Goal: Task Accomplishment & Management: Manage account settings

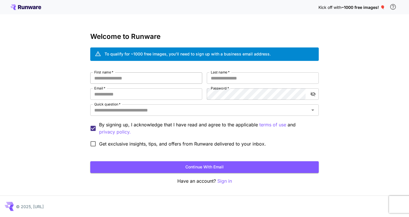
click at [137, 79] on input "First name   *" at bounding box center [146, 77] width 112 height 11
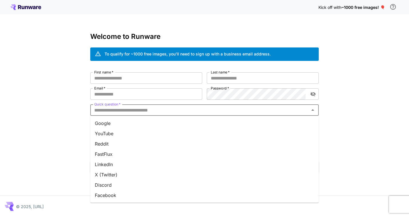
click at [128, 111] on input "Quick question   *" at bounding box center [200, 110] width 216 height 8
click at [111, 174] on li "X (Twitter)" at bounding box center [204, 174] width 228 height 10
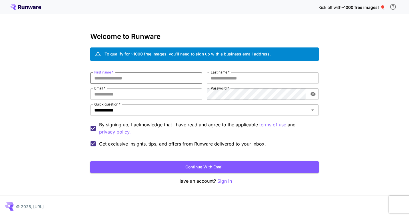
click at [114, 79] on input "First name   *" at bounding box center [146, 77] width 112 height 11
type input "*"
type input "*****"
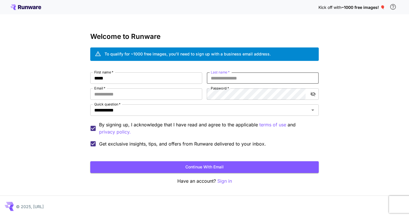
click at [230, 83] on input "Last name   *" at bounding box center [263, 77] width 112 height 11
type input "*"
click at [147, 92] on input "Email   *" at bounding box center [146, 93] width 112 height 11
type input "**********"
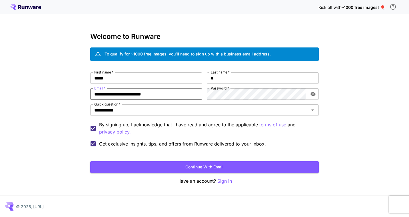
drag, startPoint x: 135, startPoint y: 93, endPoint x: 73, endPoint y: 85, distance: 62.2
click at [74, 85] on div "**********" at bounding box center [204, 108] width 409 height 217
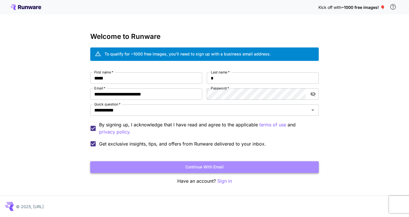
click at [210, 166] on button "Continue with email" at bounding box center [204, 167] width 228 height 12
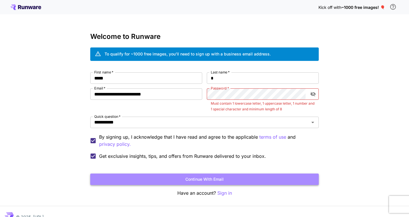
click at [229, 180] on button "Continue with email" at bounding box center [204, 179] width 228 height 12
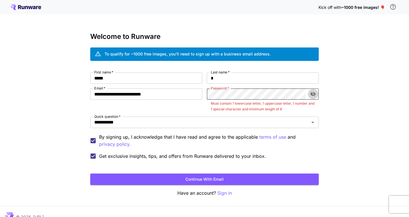
click at [314, 93] on icon "toggle password visibility" at bounding box center [312, 94] width 5 height 5
click at [227, 175] on button "Continue with email" at bounding box center [204, 179] width 228 height 12
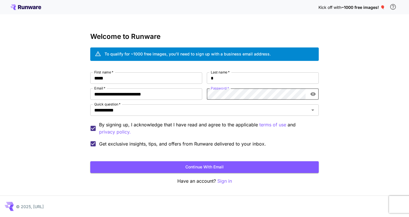
click at [200, 86] on div "**********" at bounding box center [204, 110] width 228 height 77
click at [218, 167] on button "Continue with email" at bounding box center [204, 167] width 228 height 12
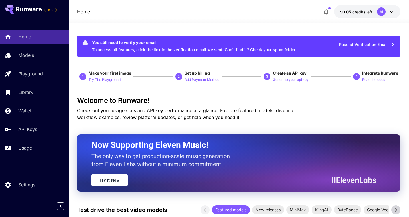
scroll to position [0, 0]
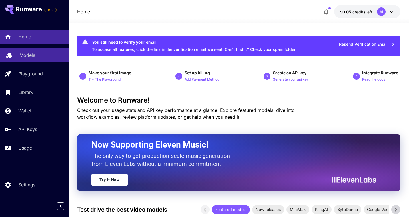
click at [33, 57] on p "Models" at bounding box center [27, 55] width 16 height 7
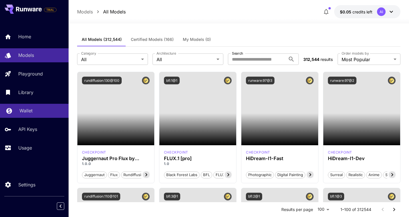
click at [34, 111] on div "Wallet" at bounding box center [41, 110] width 45 height 7
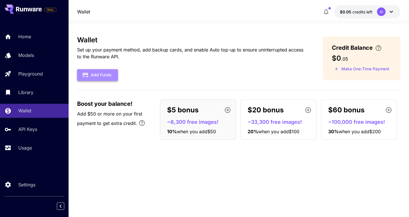
click at [95, 79] on button "Add Funds" at bounding box center [97, 75] width 41 height 12
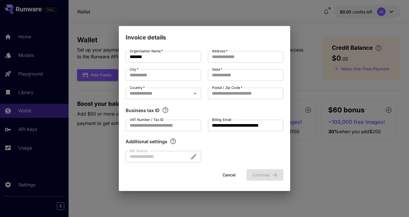
click at [301, 19] on div "**********" at bounding box center [204, 108] width 409 height 217
click at [226, 180] on button "Cancel" at bounding box center [229, 175] width 26 height 12
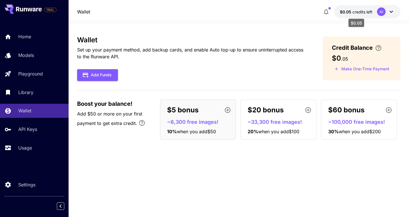
click at [359, 10] on span "credits left" at bounding box center [362, 11] width 20 height 5
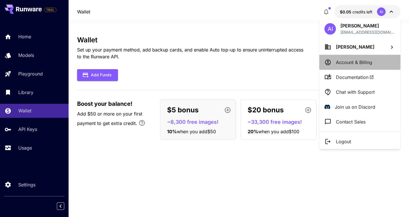
click at [350, 63] on p "Account & Billing" at bounding box center [354, 62] width 36 height 7
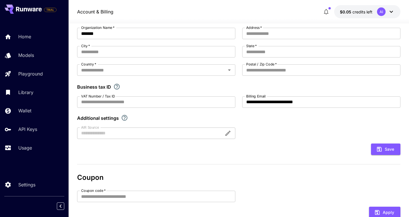
scroll to position [96, 0]
